Goal: Use online tool/utility: Use online tool/utility

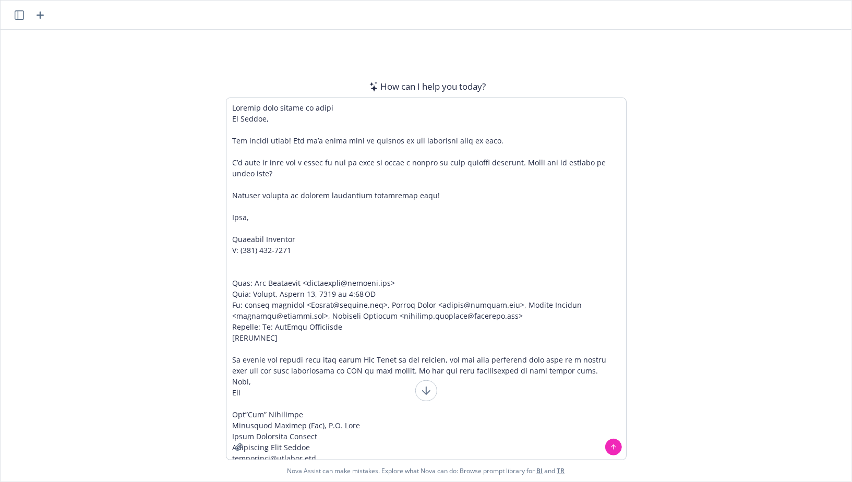
type textarea "Loremip dolo sitame co adipi El Seddoe, Tem incidi utlab! Etd ma’a enima mini v…"
click at [617, 437] on div at bounding box center [613, 447] width 25 height 25
click at [617, 445] on icon at bounding box center [613, 447] width 7 height 7
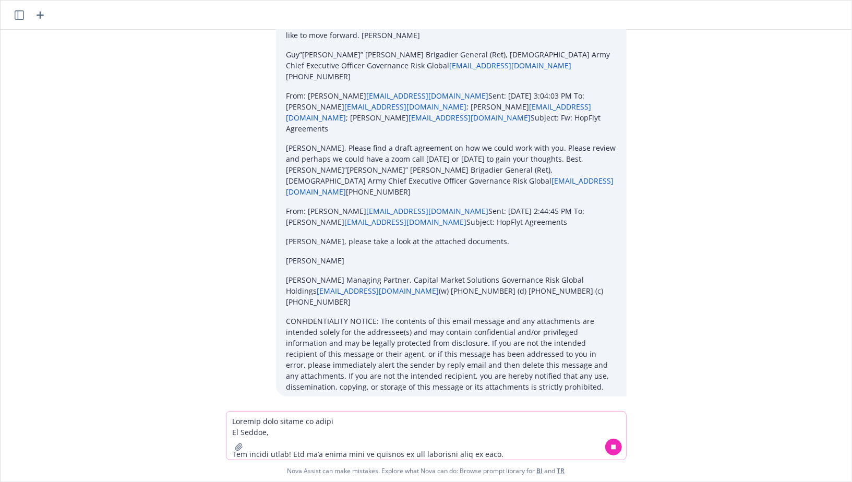
scroll to position [530, 0]
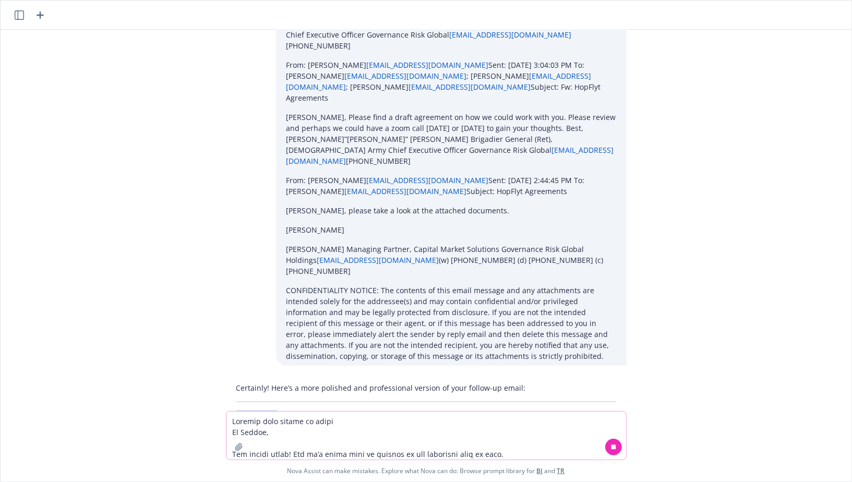
drag, startPoint x: 236, startPoint y: 325, endPoint x: 303, endPoint y: 351, distance: 71.1
click at [302, 378] on div "Certainly! Here’s a more polished and professional version of your follow-up em…" at bounding box center [426, 432] width 401 height 108
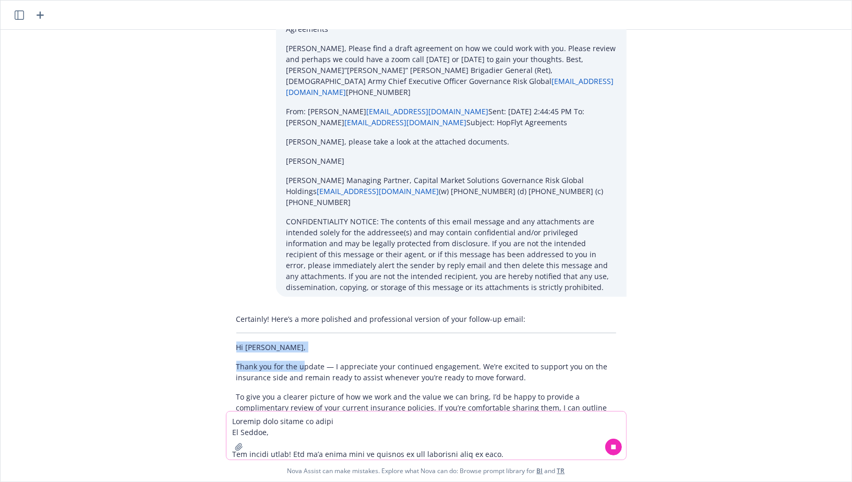
scroll to position [624, 0]
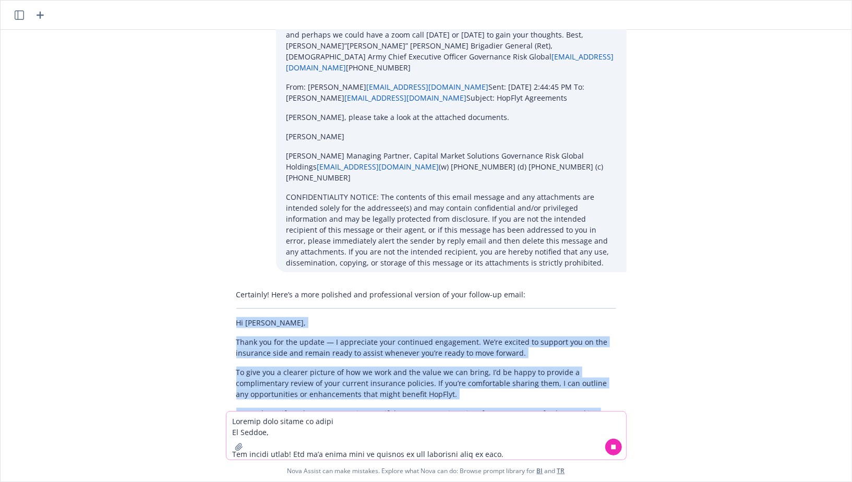
click at [288, 438] on p "Best regards, [PERSON_NAME] M: [PHONE_NUMBER]" at bounding box center [426, 454] width 380 height 33
copy div "Hi [PERSON_NAME], Thank you for the update — I appreciate your continued engage…"
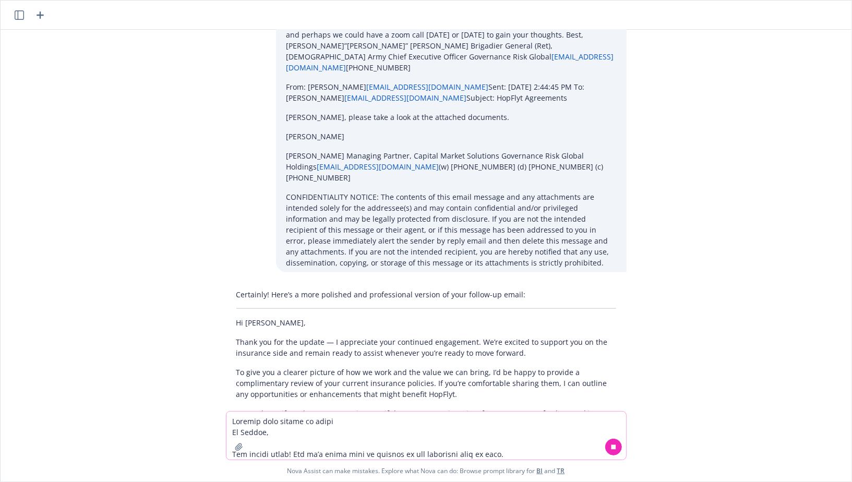
click at [275, 367] on p "To give you a clearer picture of how we work and the value we can bring, I’d be…" at bounding box center [426, 383] width 380 height 33
